Goal: Communication & Community: Answer question/provide support

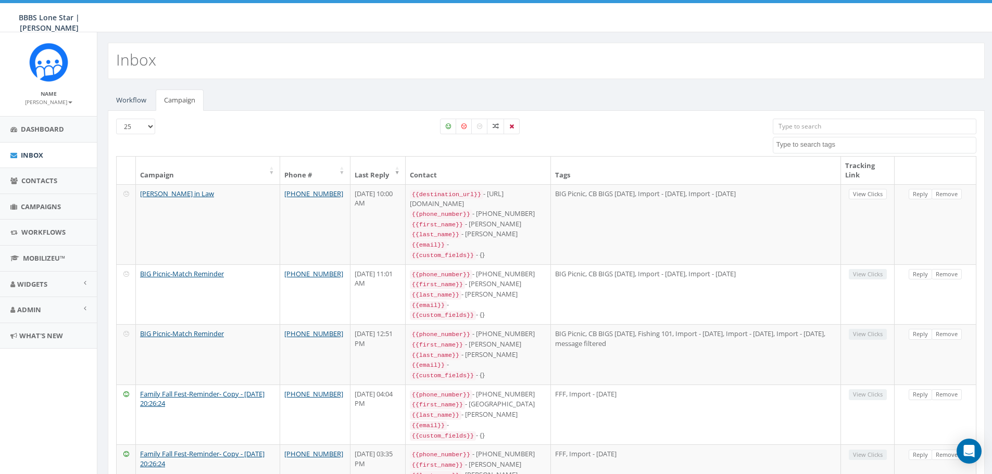
select select
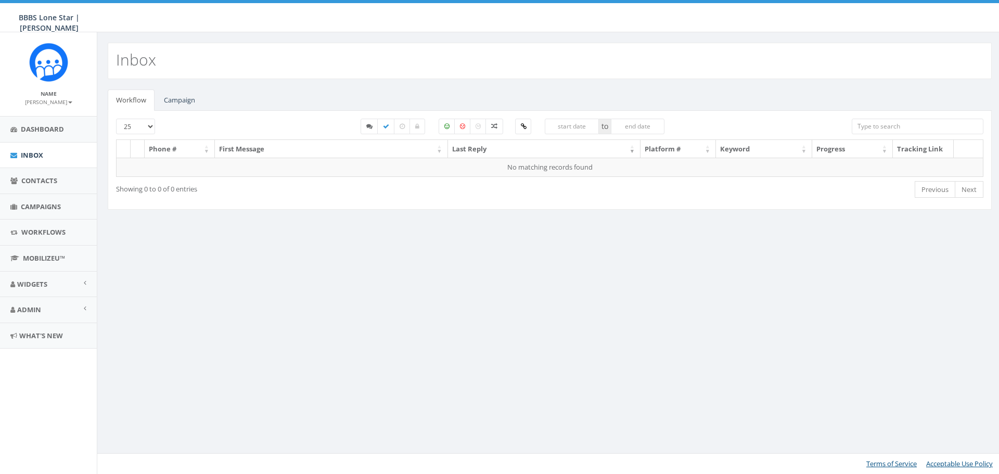
select select
drag, startPoint x: 0, startPoint y: 0, endPoint x: 191, endPoint y: 96, distance: 213.5
click at [191, 96] on link "Campaign" at bounding box center [180, 100] width 48 height 21
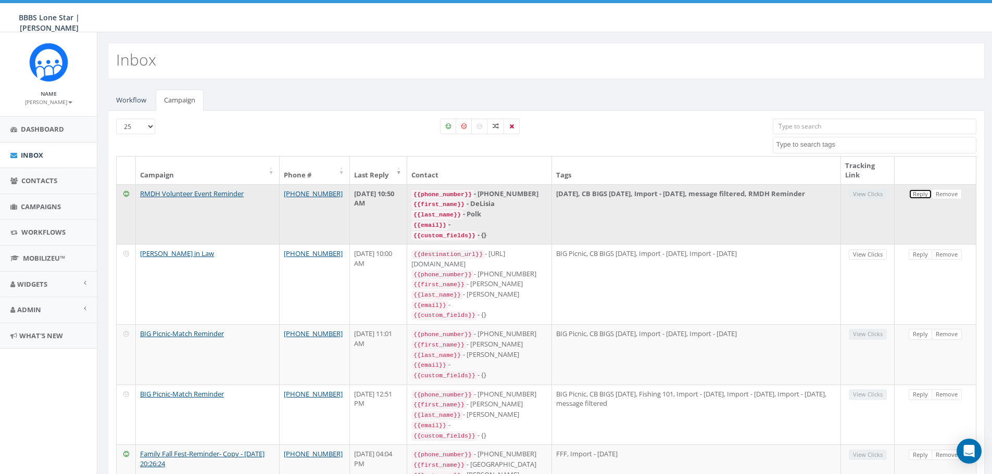
click at [921, 195] on link "Reply" at bounding box center [919, 194] width 23 height 11
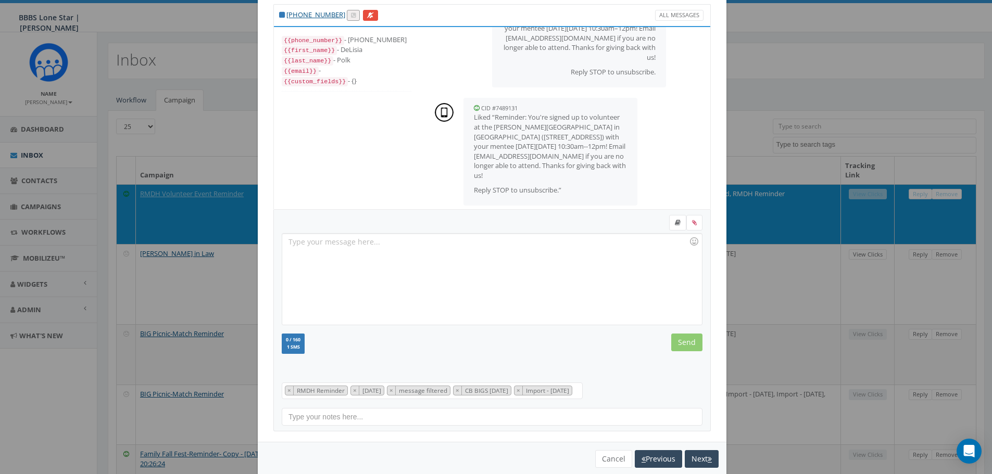
scroll to position [47, 0]
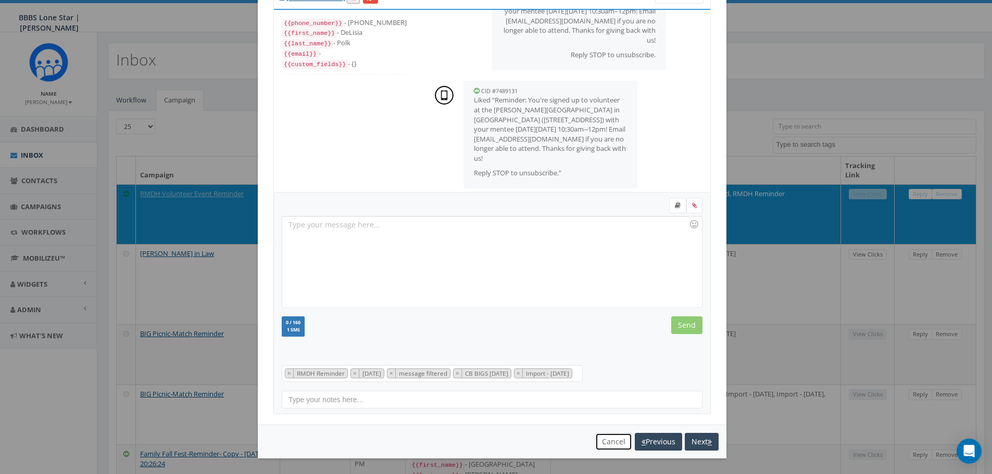
click at [604, 438] on button "Cancel" at bounding box center [613, 442] width 37 height 18
